Goal: Information Seeking & Learning: Learn about a topic

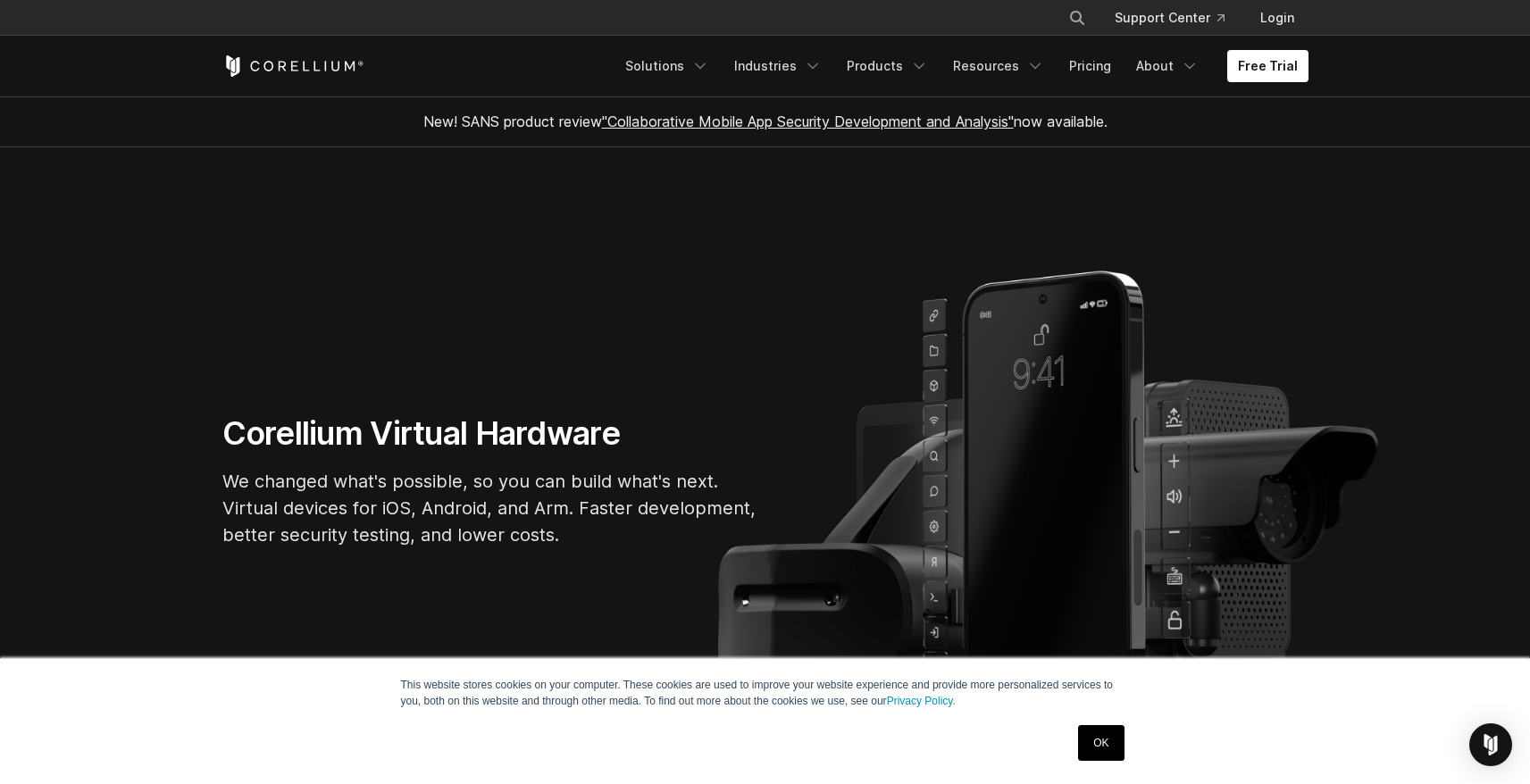
click at [1025, 88] on div "Free Trial Solutions IoT" at bounding box center [765, 66] width 1086 height 61
click at [1018, 73] on link "Resources" at bounding box center [998, 66] width 112 height 32
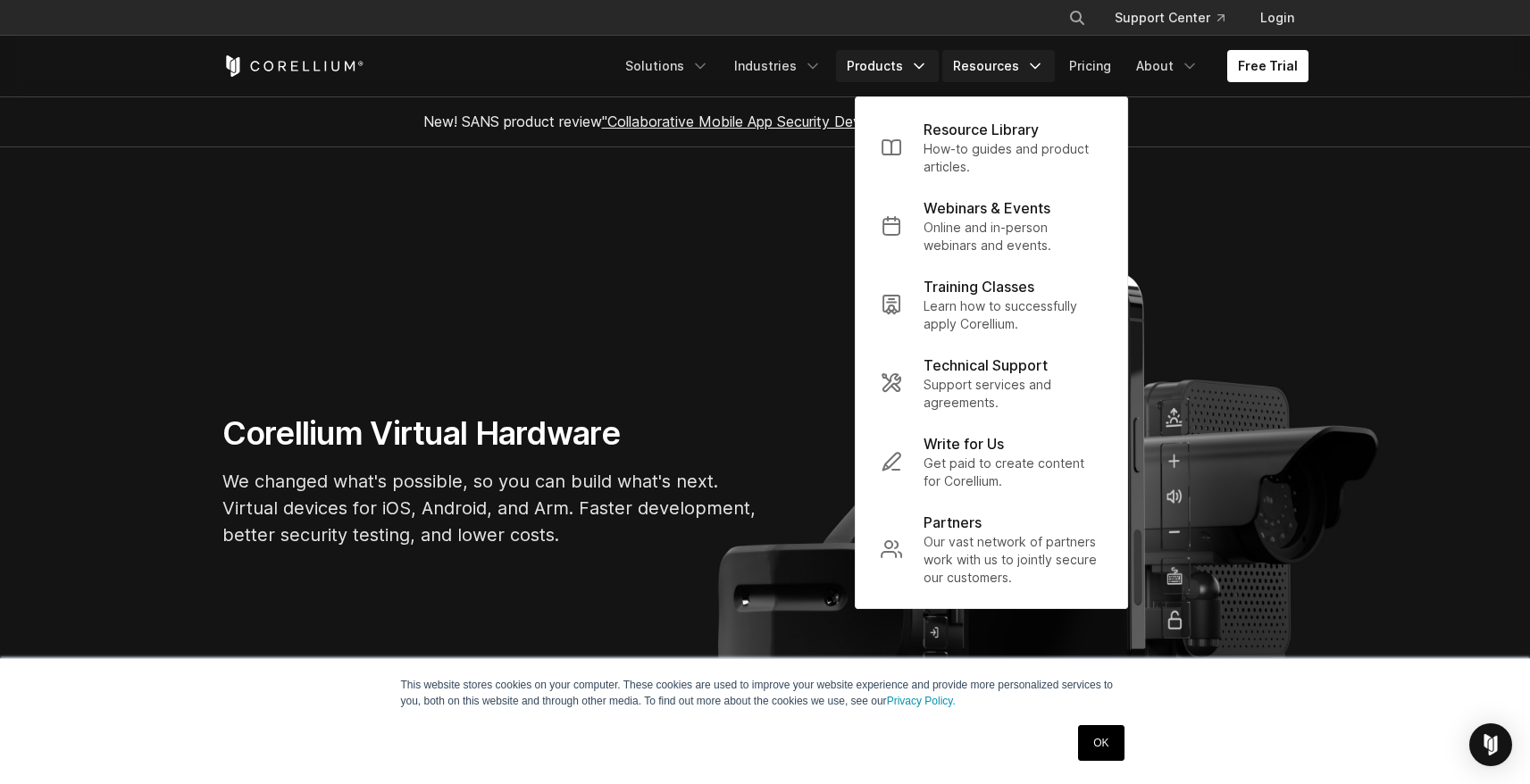
click at [904, 74] on link "Products" at bounding box center [887, 66] width 103 height 32
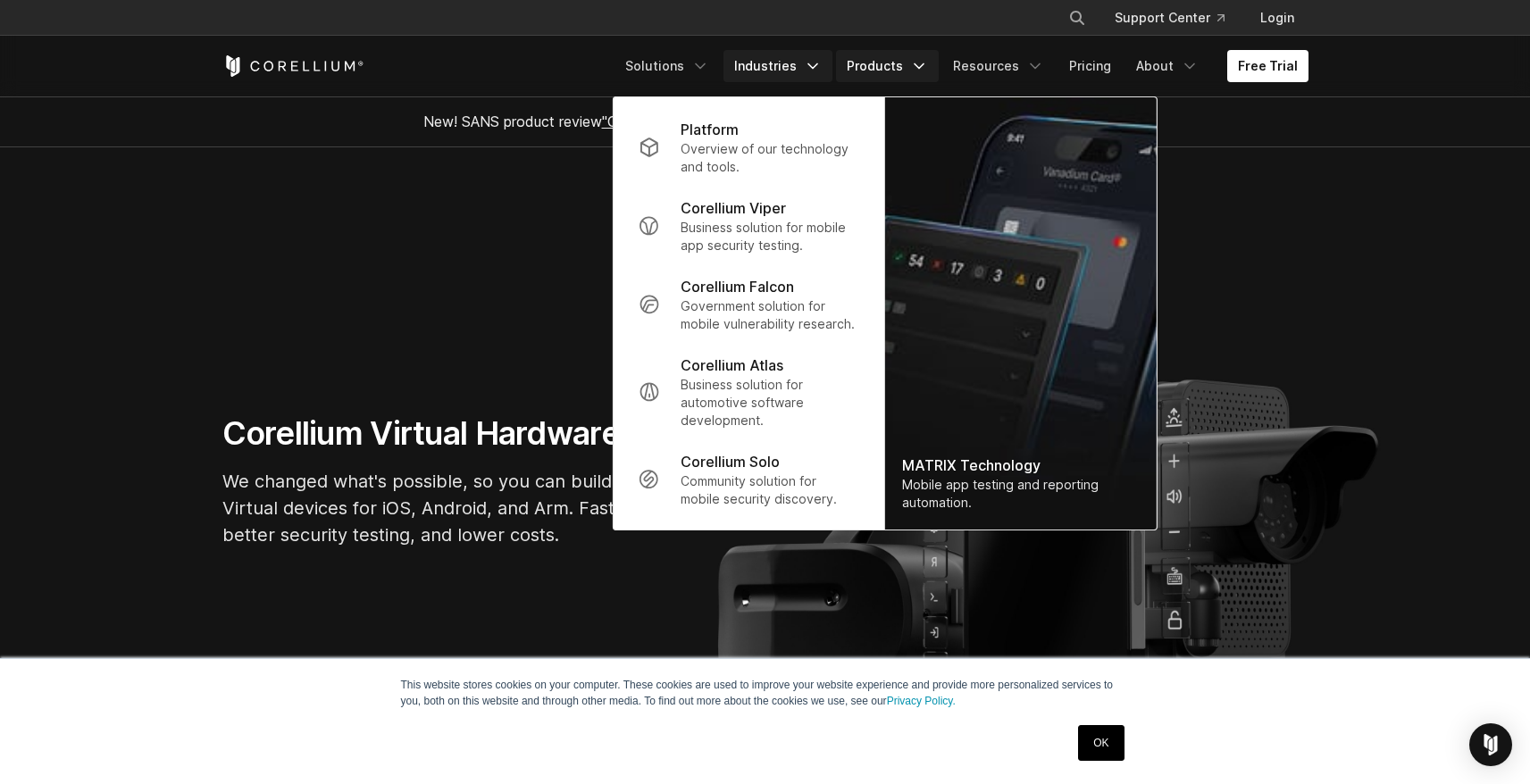
click at [784, 71] on link "Industries" at bounding box center [777, 66] width 109 height 32
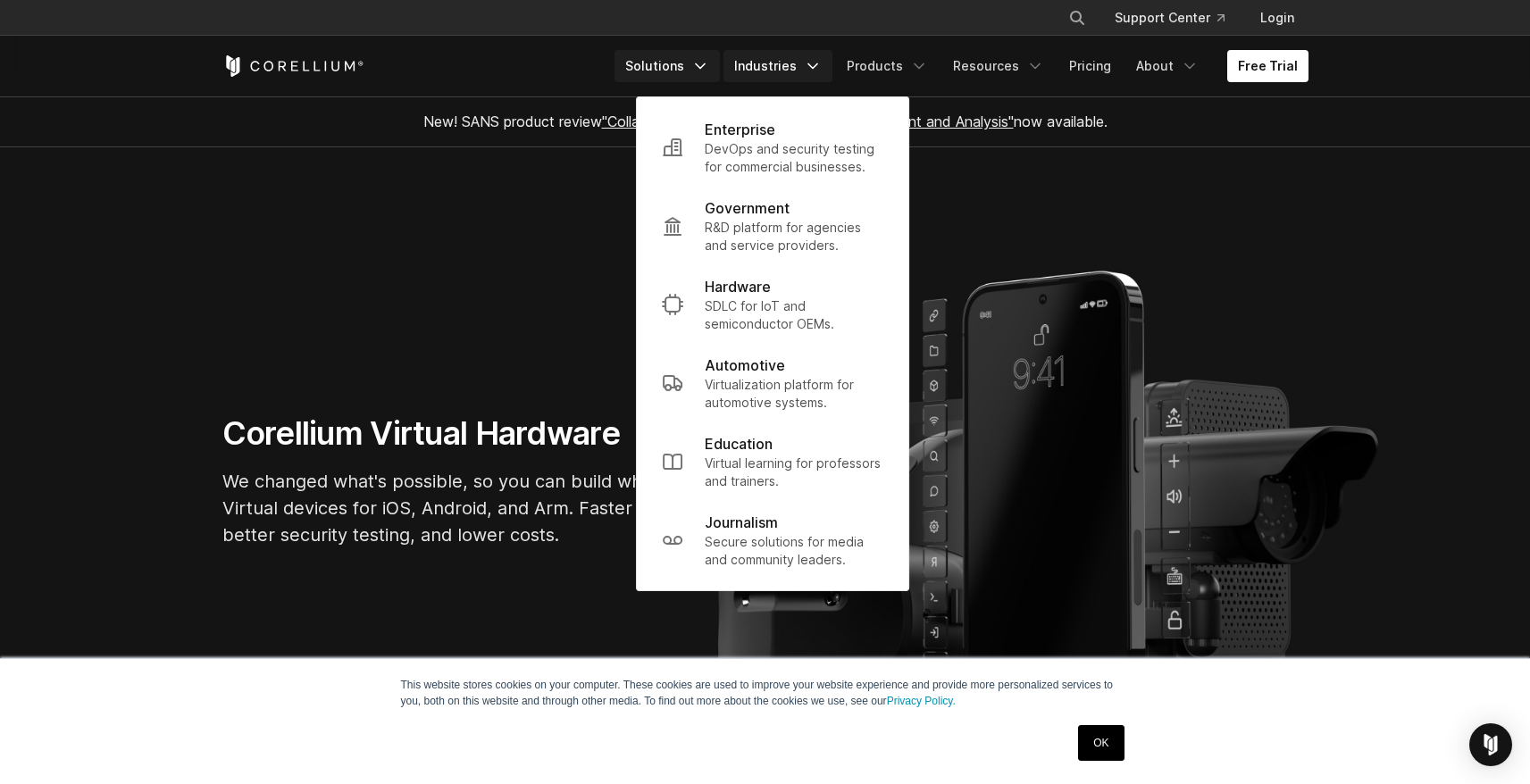
click at [694, 74] on link "Solutions" at bounding box center [667, 66] width 106 height 32
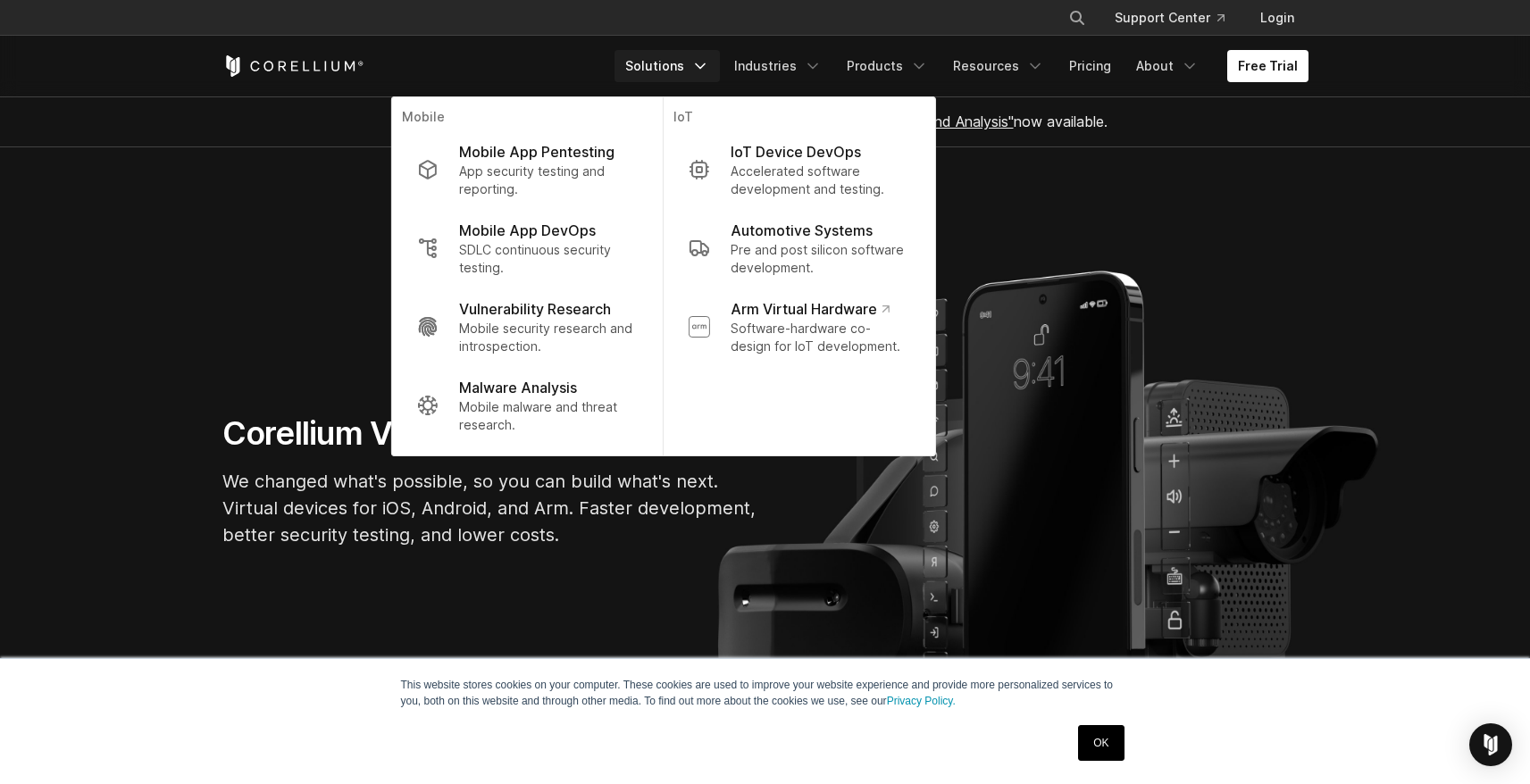
click at [1226, 177] on section "Corellium Virtual Hardware We changed what's possible, so you can build what's …" at bounding box center [765, 488] width 1530 height 682
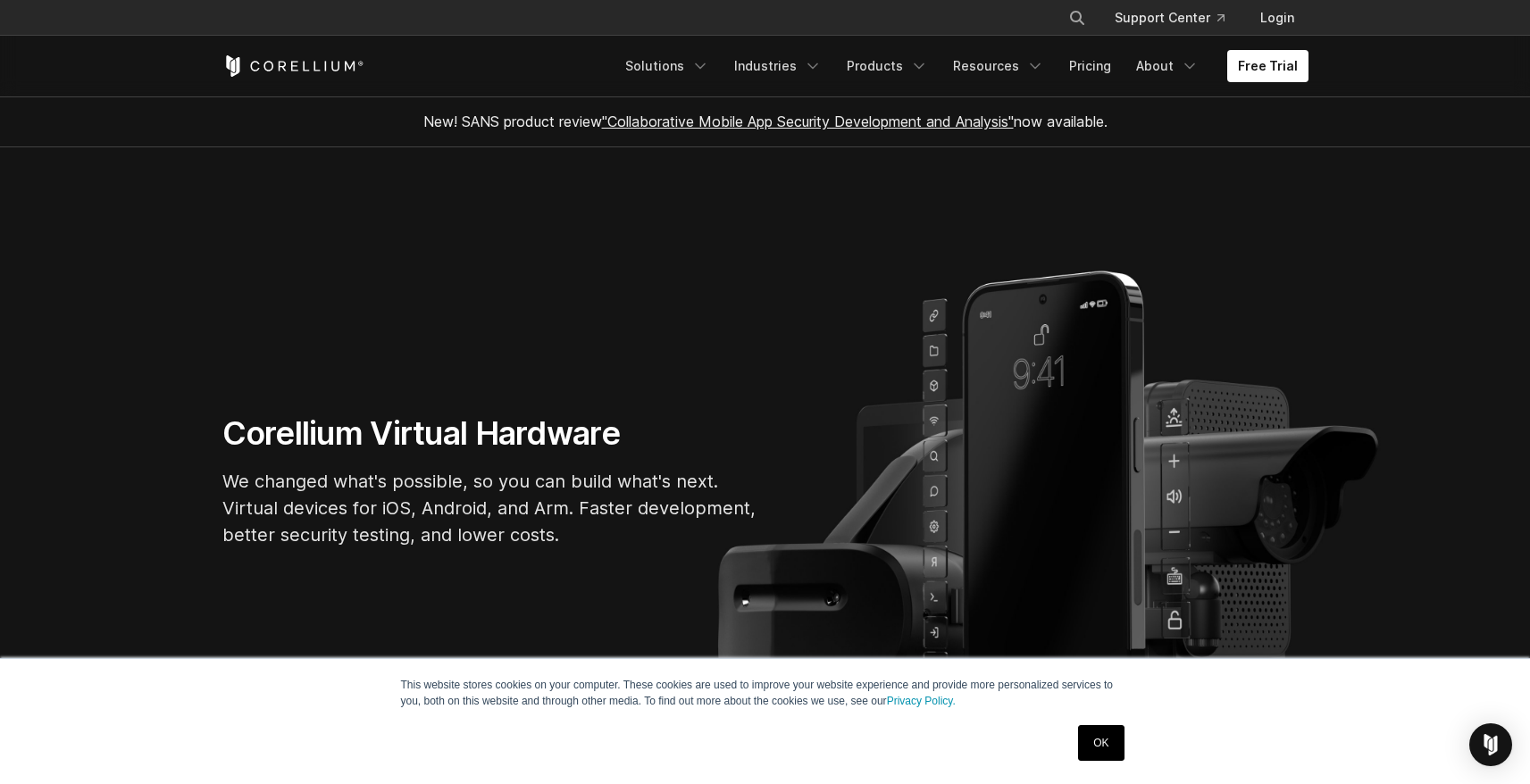
click at [1091, 23] on button "Search" at bounding box center [1077, 18] width 32 height 32
click at [1005, 27] on input "Search our site..." at bounding box center [984, 17] width 144 height 27
type input "*********"
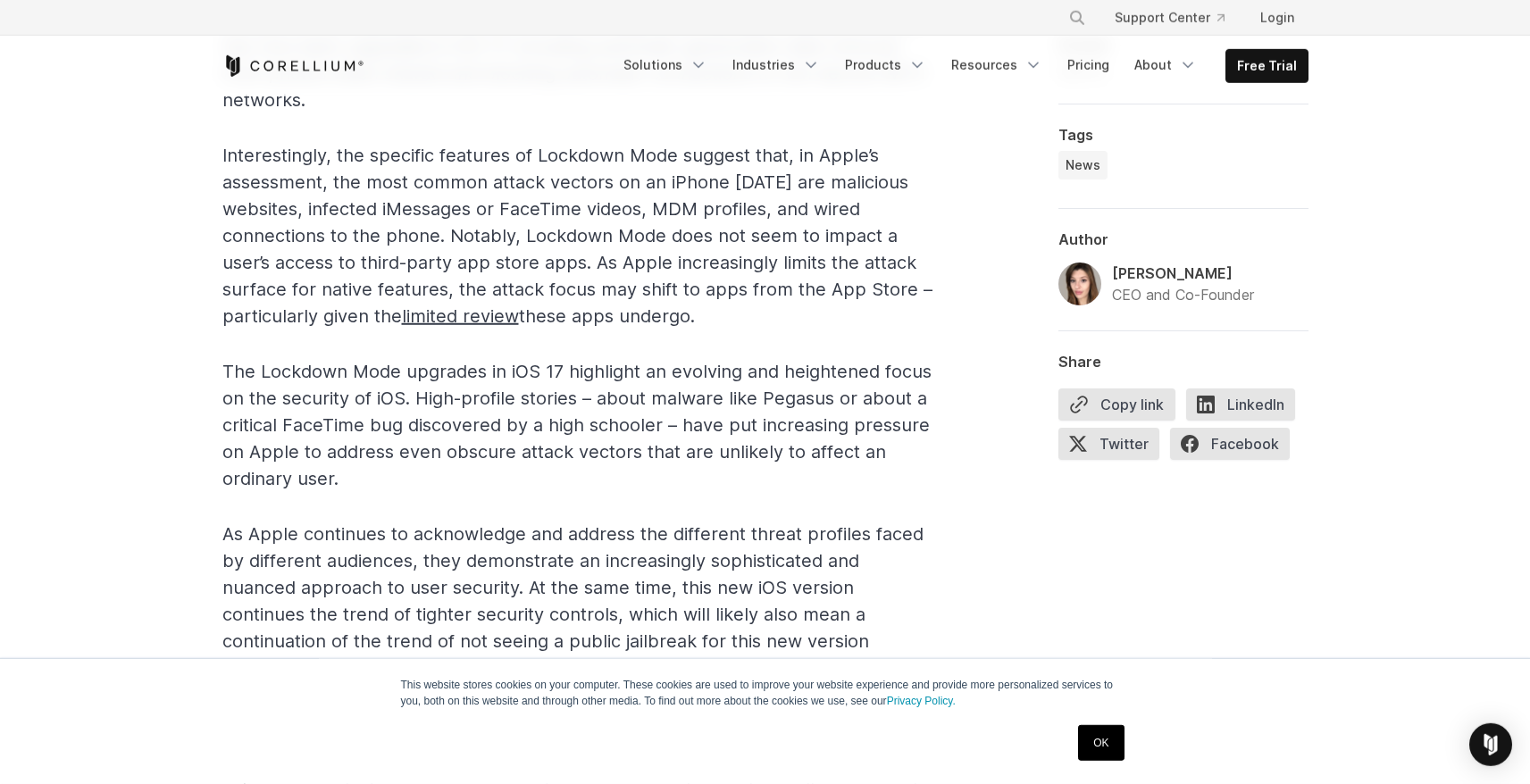
scroll to position [2856, 0]
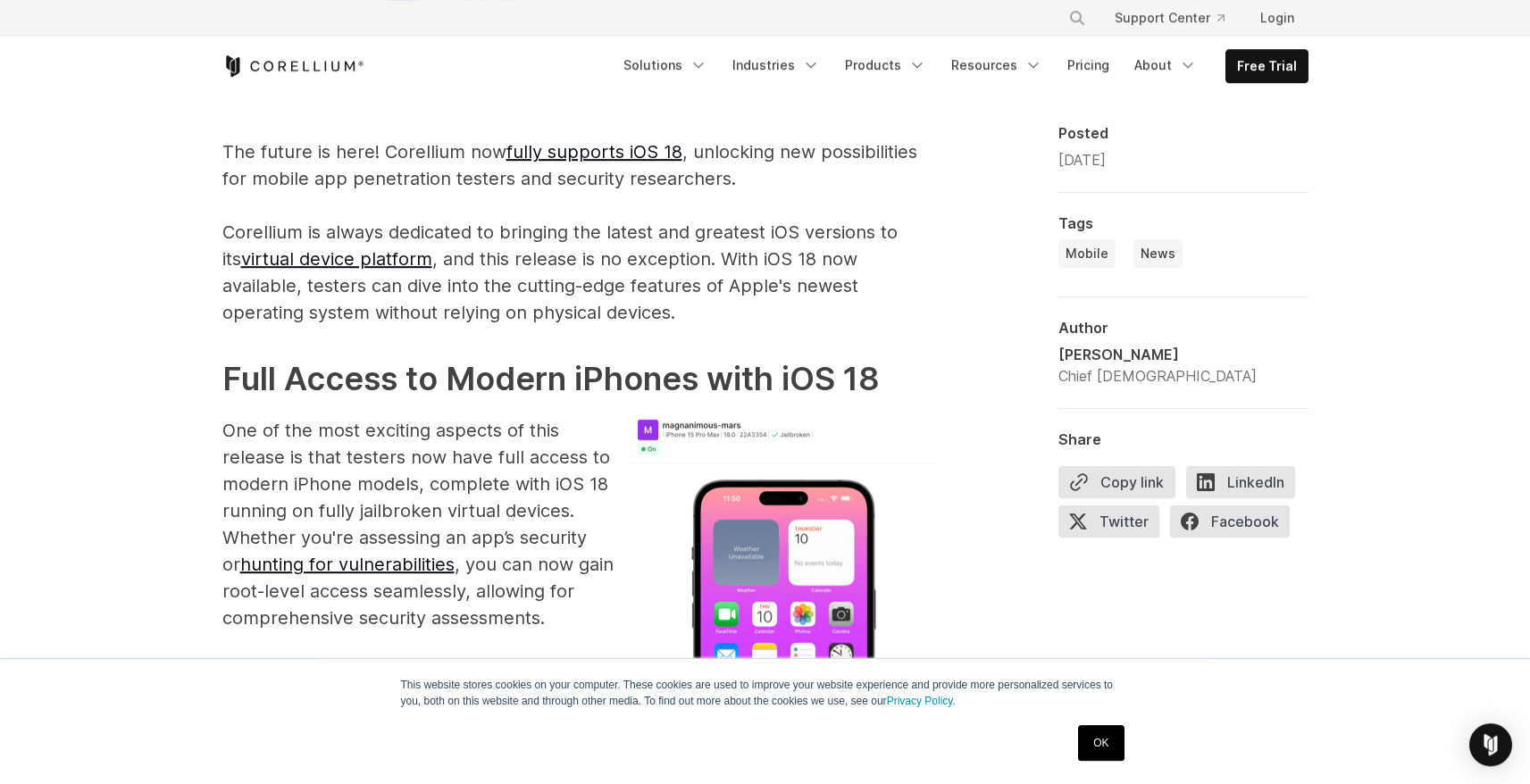
scroll to position [986, 0]
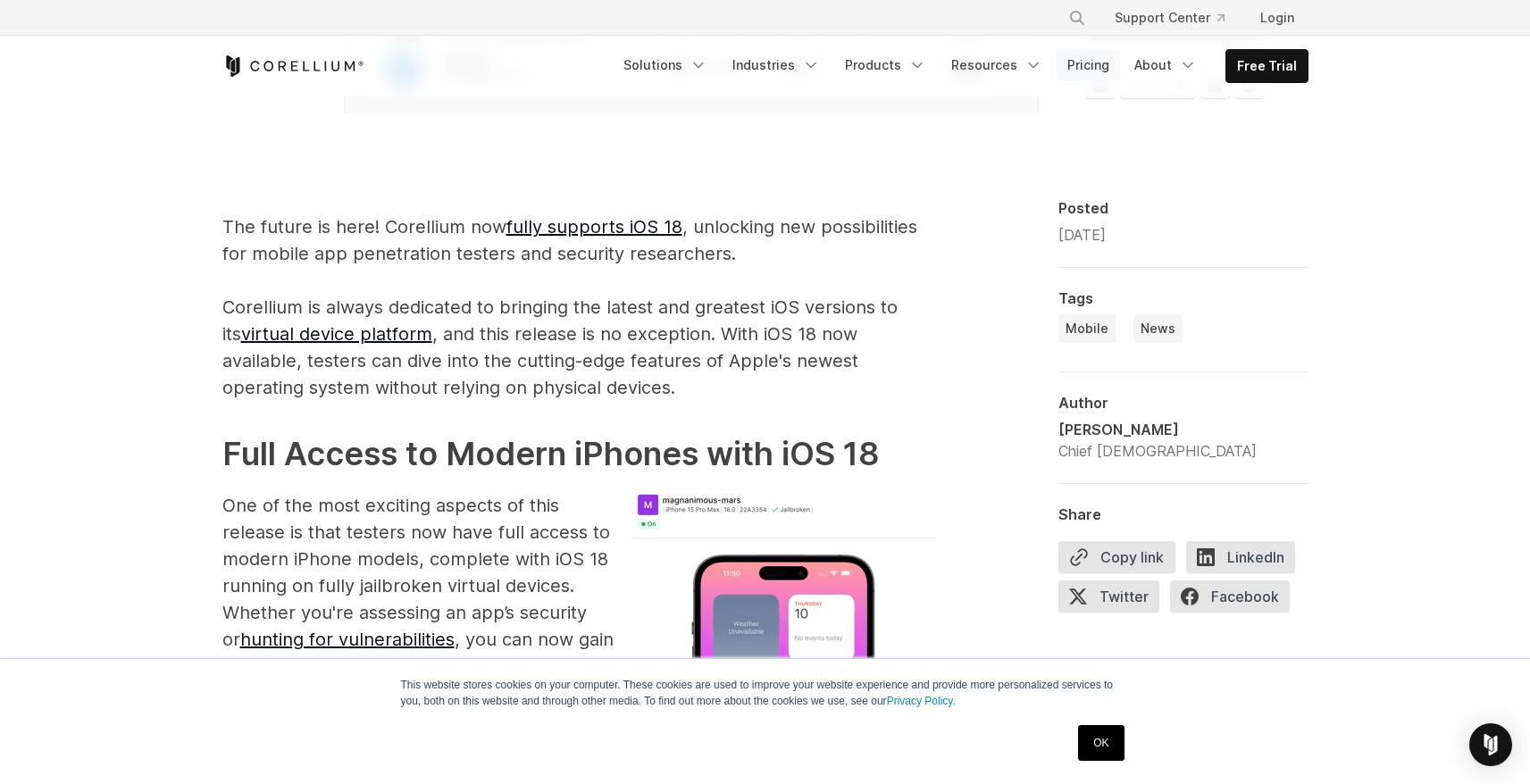
click at [1084, 72] on link "Pricing" at bounding box center [1088, 65] width 64 height 32
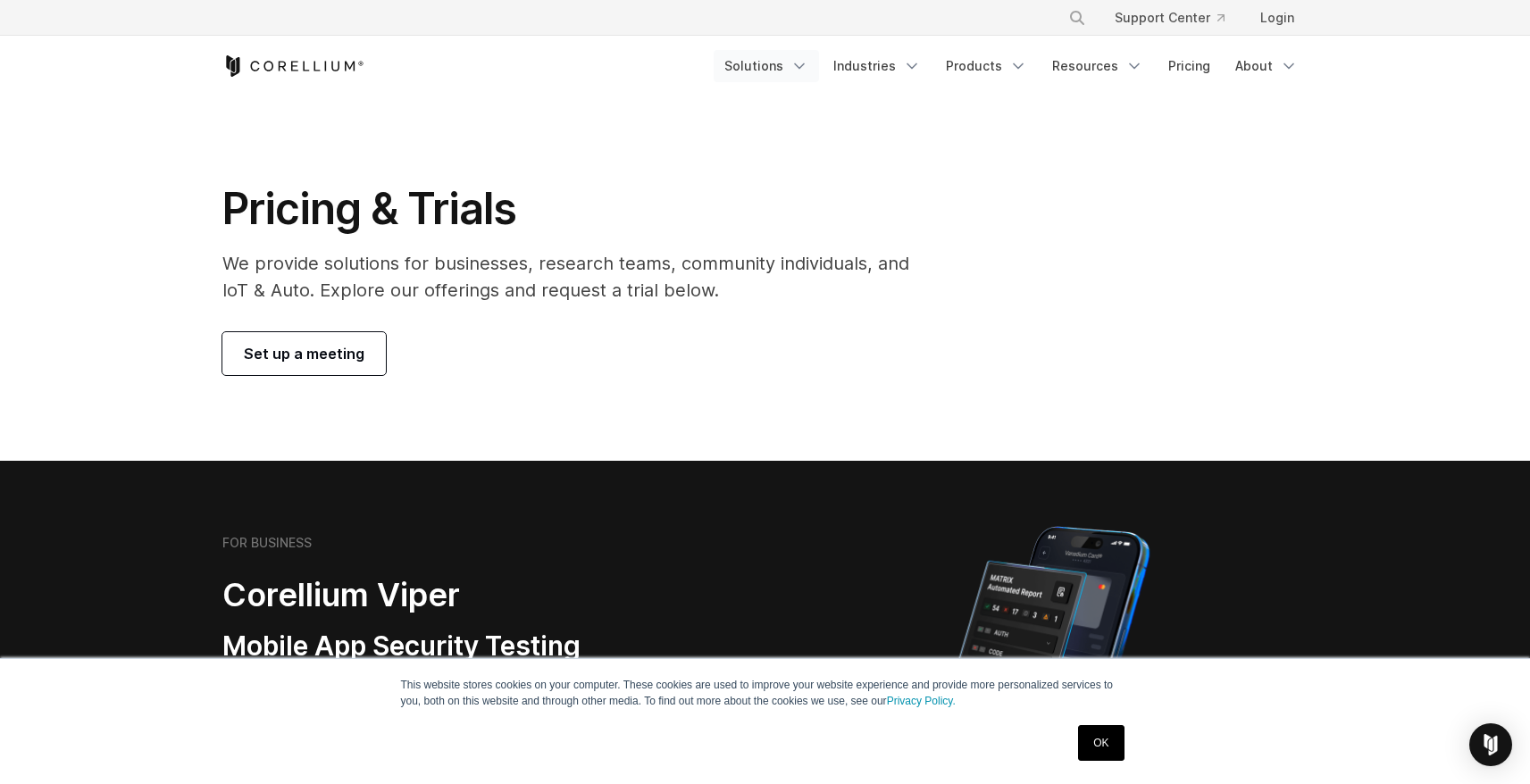
click at [760, 64] on link "Solutions" at bounding box center [766, 66] width 106 height 32
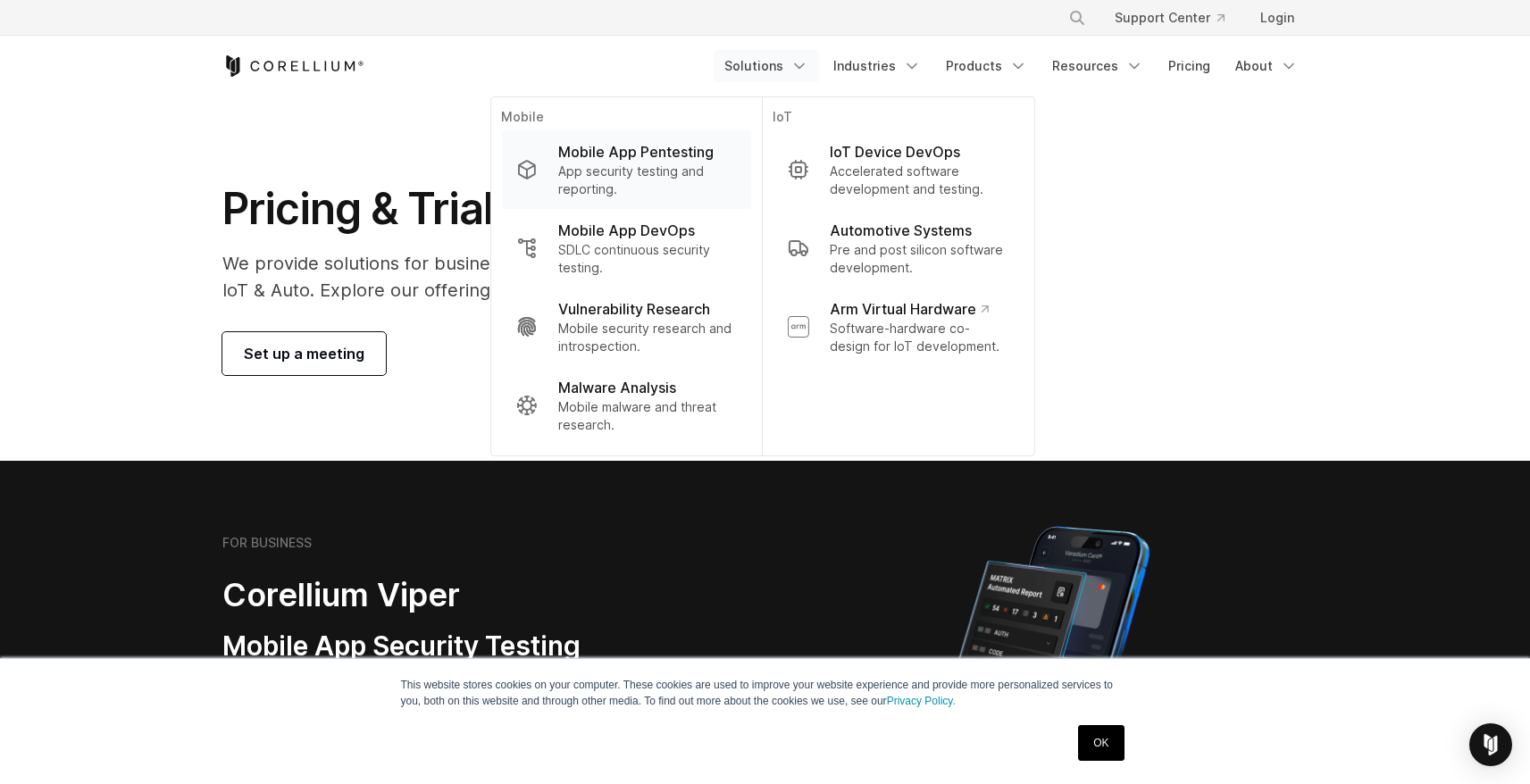
click at [677, 163] on p "App security testing and reporting." at bounding box center [647, 180] width 178 height 36
